Goal: Find specific page/section: Find specific page/section

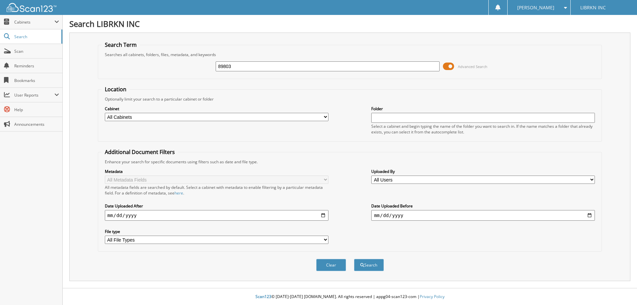
type input "89803"
click at [354, 259] on button "Search" at bounding box center [369, 265] width 30 height 12
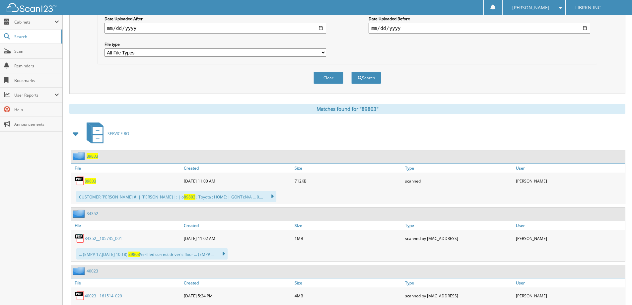
scroll to position [199, 0]
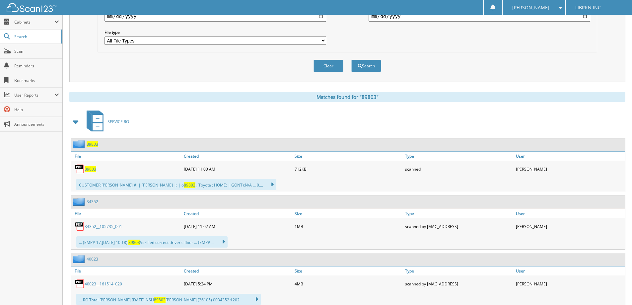
click at [91, 170] on span "89803" at bounding box center [91, 169] width 12 height 6
click at [81, 168] on img at bounding box center [80, 169] width 10 height 10
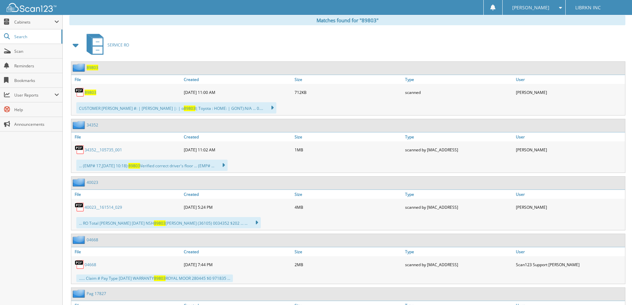
scroll to position [298, 0]
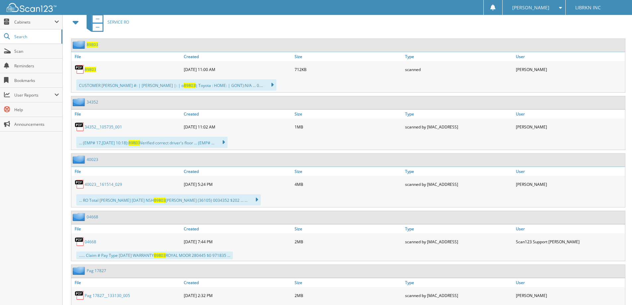
click at [89, 69] on span "89803" at bounding box center [91, 70] width 12 height 6
click at [91, 70] on span "89803" at bounding box center [91, 70] width 12 height 6
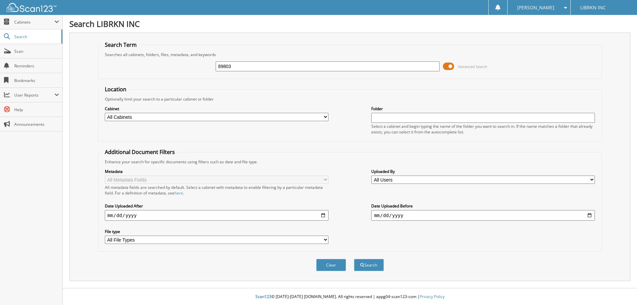
type input "89803"
click at [354, 259] on button "Search" at bounding box center [369, 265] width 30 height 12
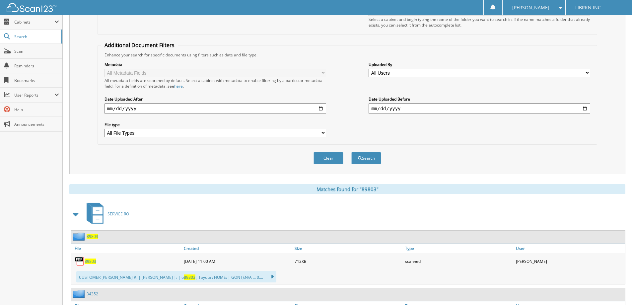
scroll to position [232, 0]
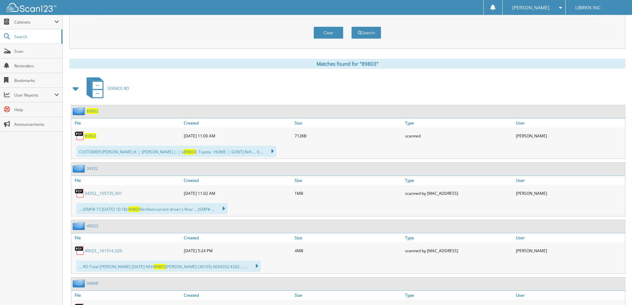
click at [90, 136] on span "89803" at bounding box center [91, 136] width 12 height 6
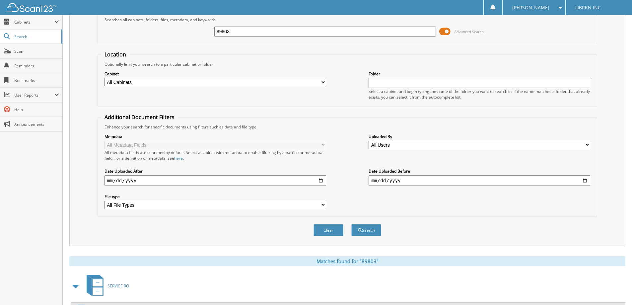
scroll to position [0, 0]
